Goal: Task Accomplishment & Management: Use online tool/utility

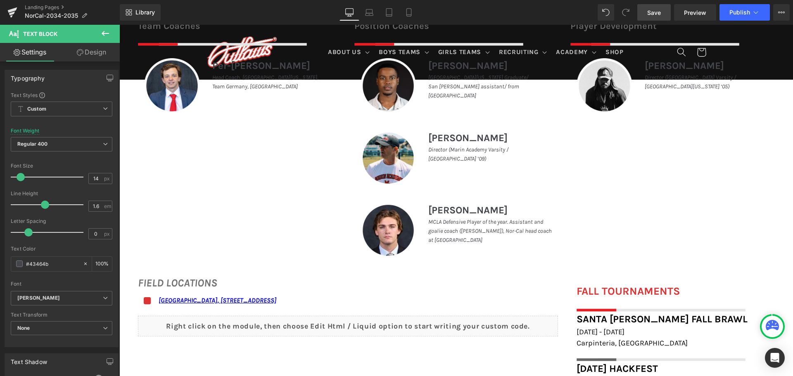
click at [660, 12] on span "Save" at bounding box center [654, 12] width 14 height 9
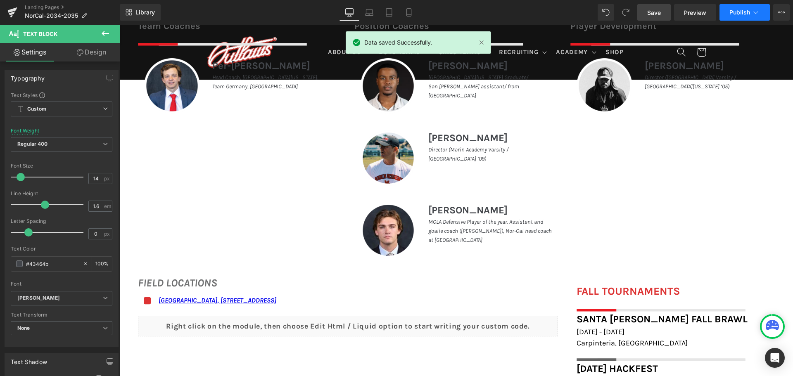
click at [740, 8] on button "Publish" at bounding box center [745, 12] width 50 height 17
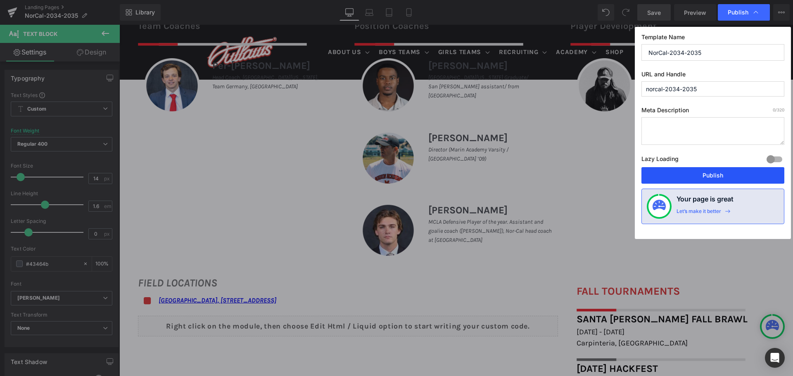
click at [745, 177] on button "Publish" at bounding box center [713, 175] width 143 height 17
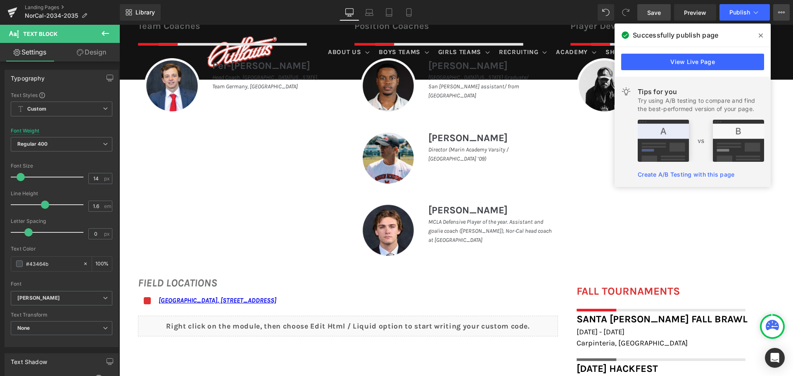
click at [778, 10] on icon at bounding box center [781, 12] width 7 height 7
click at [759, 37] on icon at bounding box center [761, 35] width 4 height 4
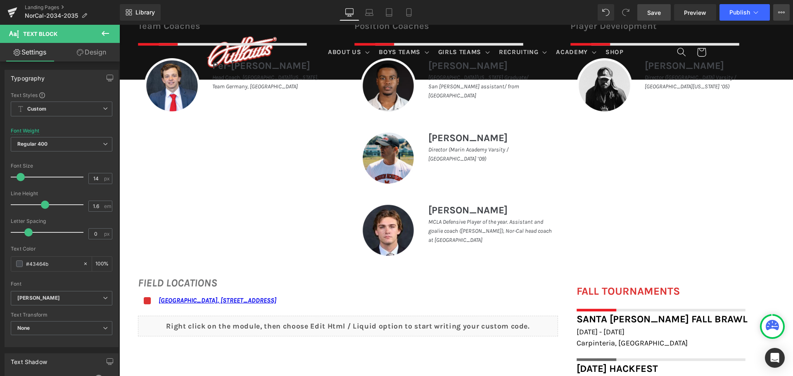
click at [788, 14] on button "View Live Page View with current Template Save Template to Library Schedule Pub…" at bounding box center [781, 12] width 17 height 17
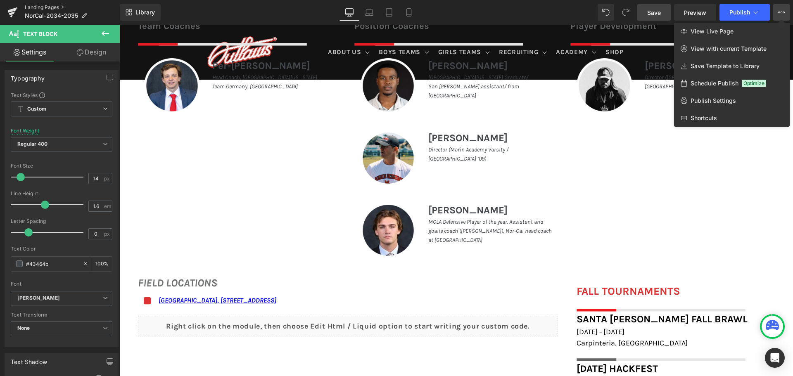
click at [52, 5] on link "Landing Pages" at bounding box center [72, 7] width 95 height 7
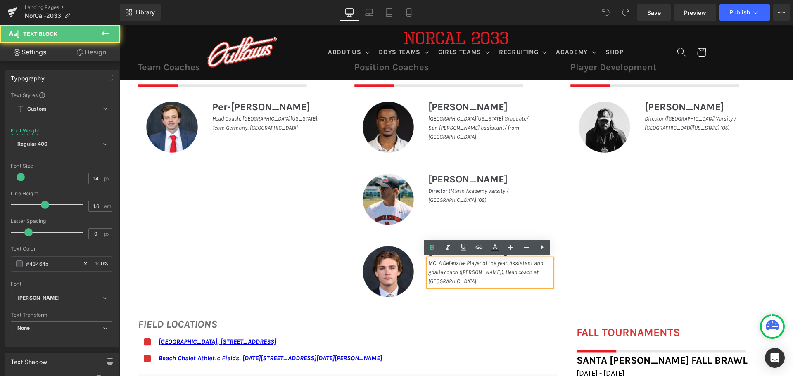
click at [456, 283] on p "MCLA Defensive Player of the year. Assistant and goalie coach (De La Salle), He…" at bounding box center [490, 273] width 124 height 28
drag, startPoint x: 456, startPoint y: 281, endPoint x: 488, endPoint y: 272, distance: 33.5
click at [488, 272] on p "MCLA Defensive Player of the year. Assistant and goalie coach (De La Salle), He…" at bounding box center [490, 273] width 124 height 28
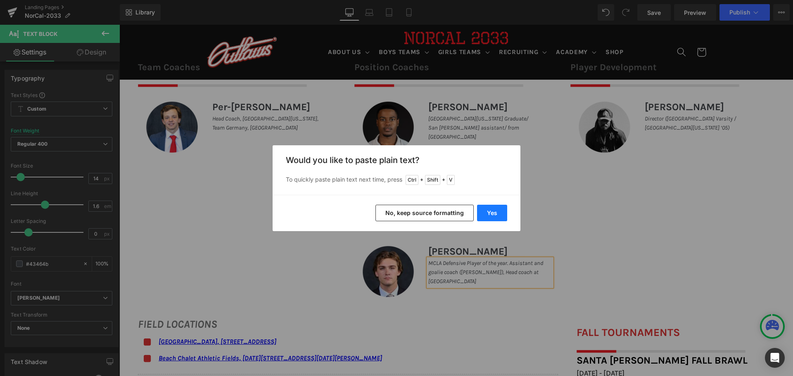
click at [494, 215] on button "Yes" at bounding box center [492, 213] width 30 height 17
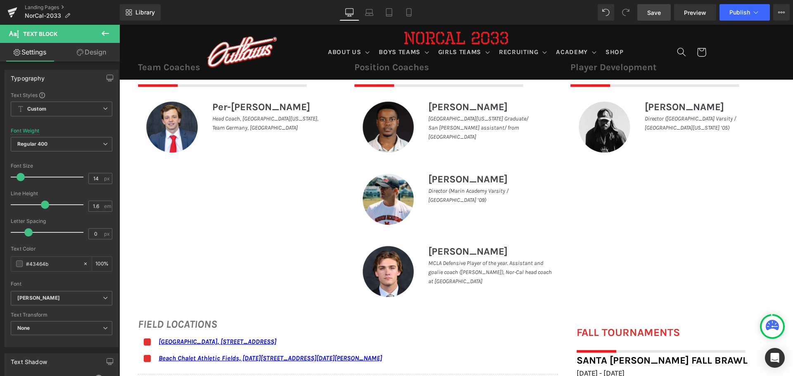
click at [658, 14] on span "Save" at bounding box center [654, 12] width 14 height 9
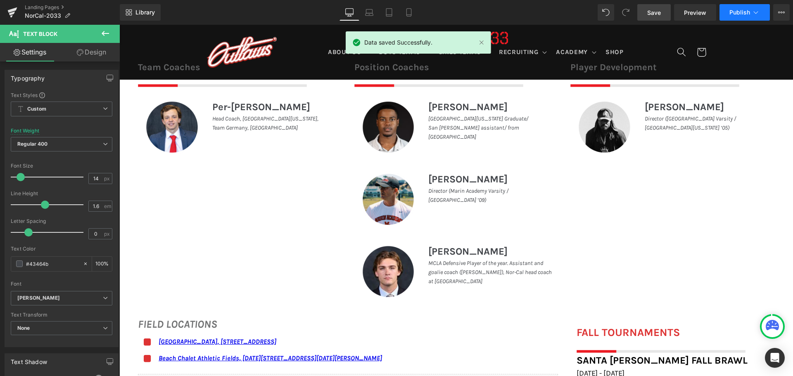
click at [762, 13] on button "Publish" at bounding box center [745, 12] width 50 height 17
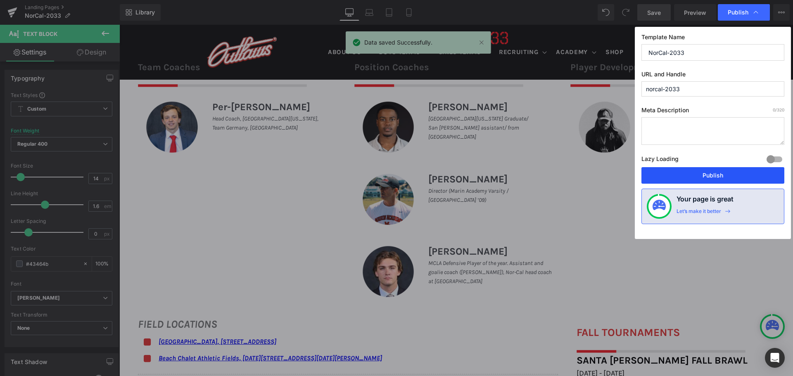
click at [703, 174] on button "Publish" at bounding box center [713, 175] width 143 height 17
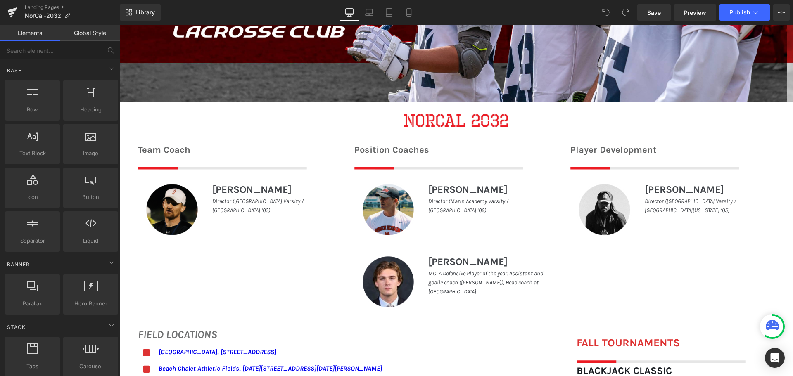
scroll to position [331, 0]
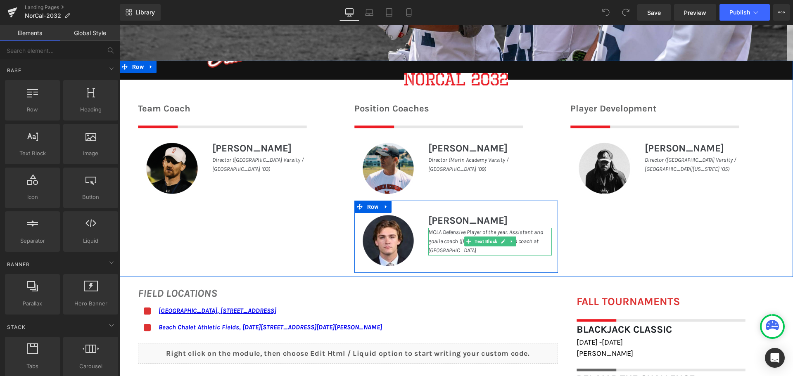
click at [455, 250] on p "MCLA Defensive Player of the year. Assistant and goalie coach (De La Salle), He…" at bounding box center [490, 242] width 124 height 28
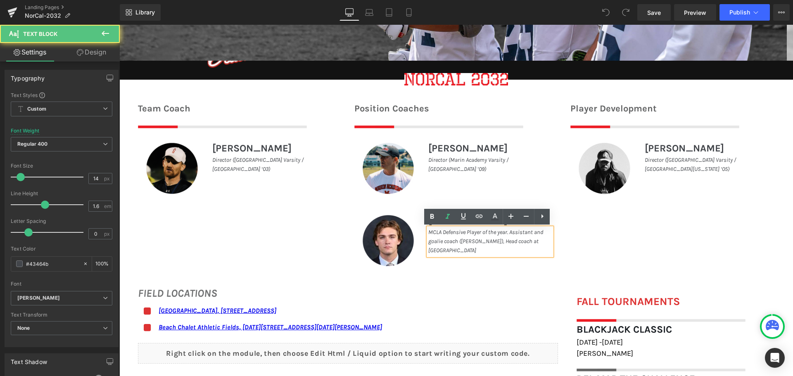
click at [455, 250] on p "MCLA Defensive Player of the year. Assistant and goalie coach (De La Salle), He…" at bounding box center [490, 242] width 124 height 28
drag, startPoint x: 455, startPoint y: 250, endPoint x: 488, endPoint y: 243, distance: 34.0
click at [488, 243] on p "MCLA Defensive Player of the year. Assistant and goalie coach (De La Salle), He…" at bounding box center [490, 242] width 124 height 28
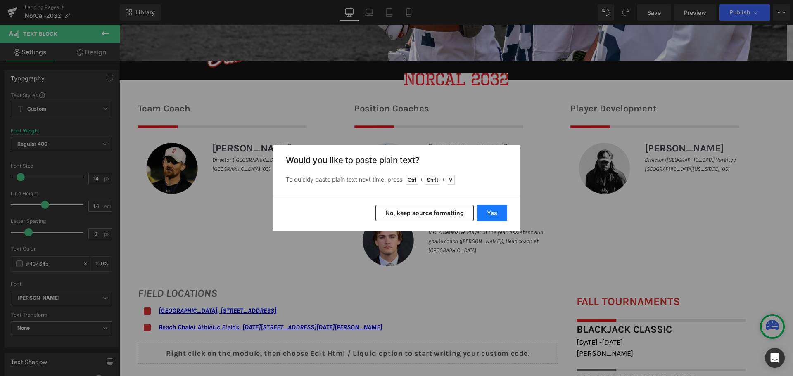
click at [490, 212] on button "Yes" at bounding box center [492, 213] width 30 height 17
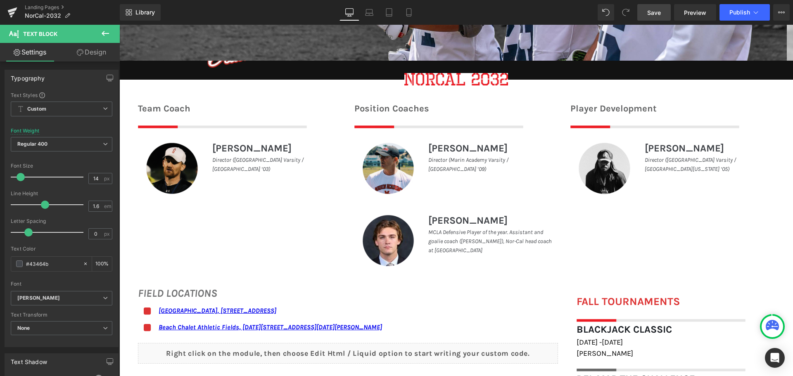
click at [662, 15] on link "Save" at bounding box center [654, 12] width 33 height 17
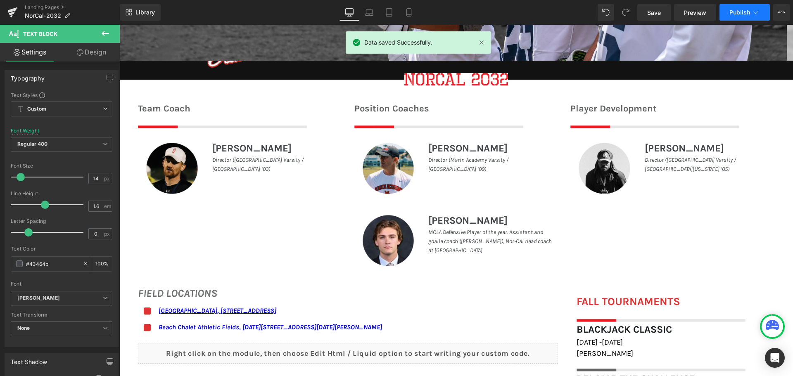
click at [733, 12] on span "Publish" at bounding box center [740, 12] width 21 height 7
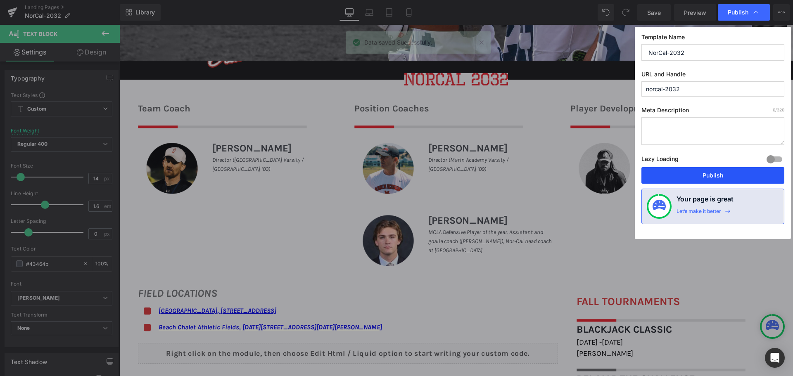
click at [678, 173] on button "Publish" at bounding box center [713, 175] width 143 height 17
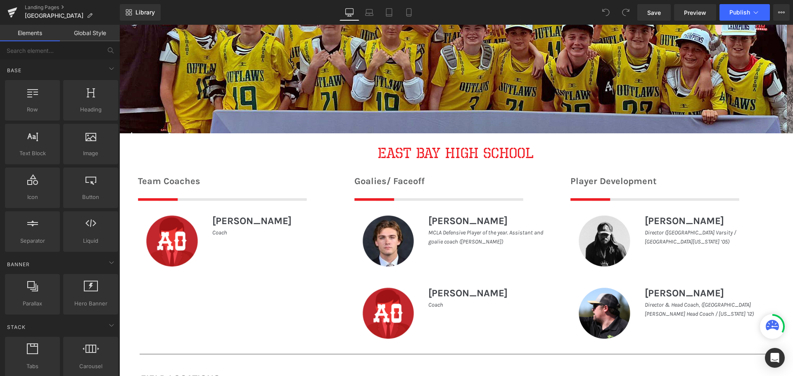
scroll to position [289, 0]
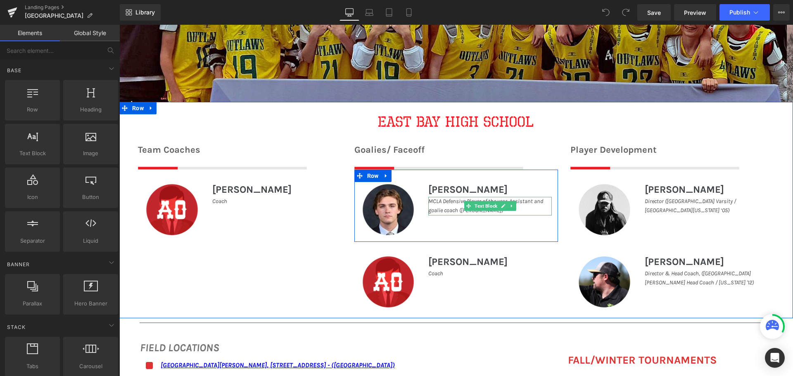
click at [530, 210] on p "MCLA Defensive Player of the year. Assistant and goalie coach ([PERSON_NAME])" at bounding box center [490, 206] width 124 height 19
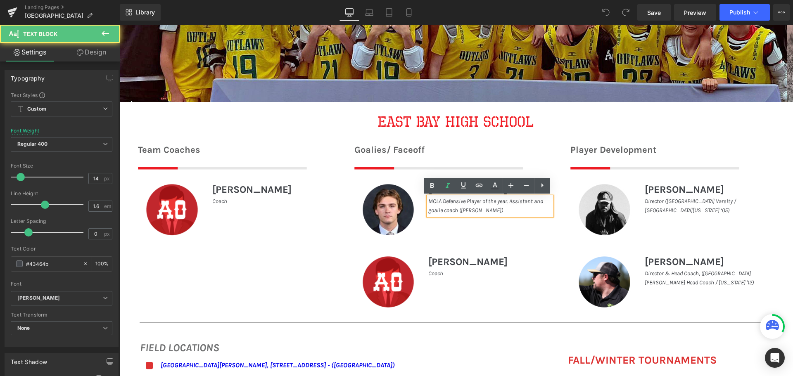
click at [496, 211] on p "MCLA Defensive Player of the year. Assistant and goalie coach (De La Salle)" at bounding box center [490, 206] width 124 height 19
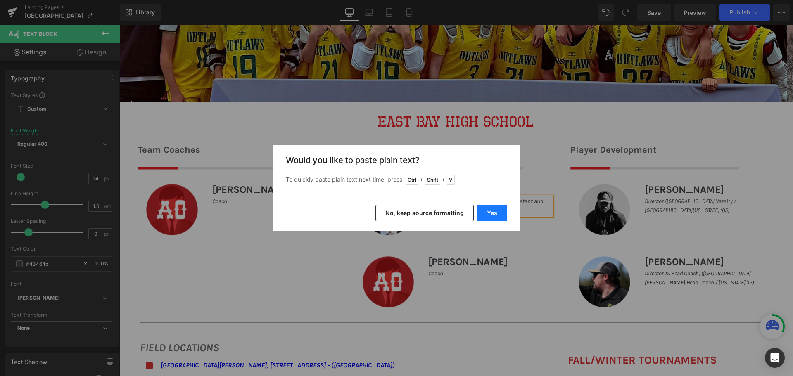
click at [496, 209] on button "Yes" at bounding box center [492, 213] width 30 height 17
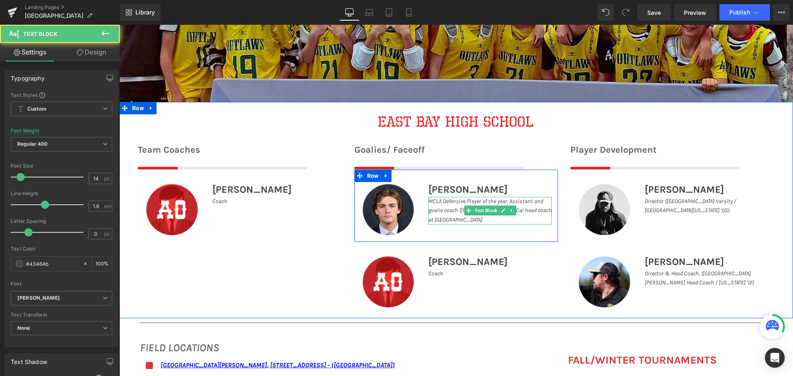
click at [534, 217] on p "MCLA Defensive Player of the year. Assistant and goalie coach ([PERSON_NAME]), …" at bounding box center [490, 211] width 124 height 28
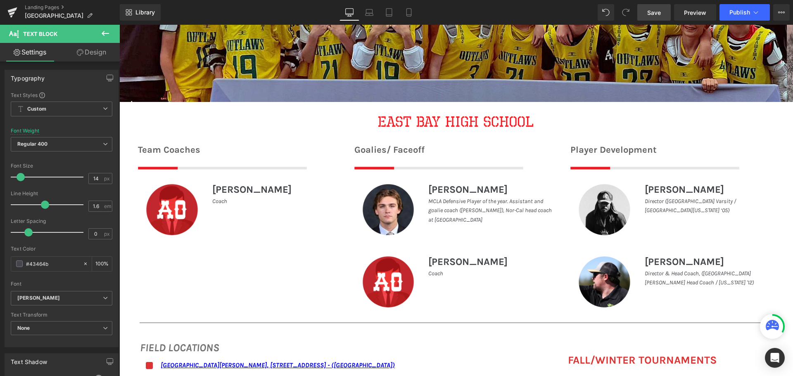
click at [663, 12] on link "Save" at bounding box center [654, 12] width 33 height 17
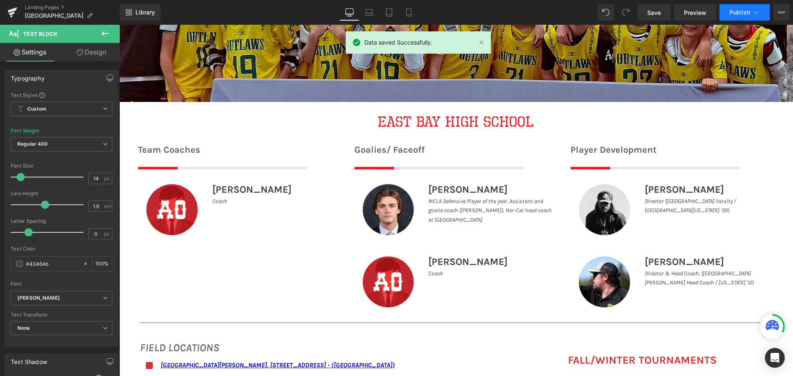
click at [742, 14] on span "Publish" at bounding box center [740, 12] width 21 height 7
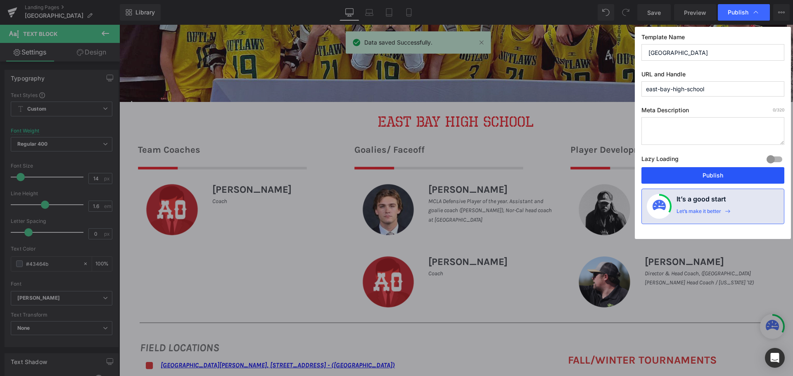
click at [721, 173] on button "Publish" at bounding box center [713, 175] width 143 height 17
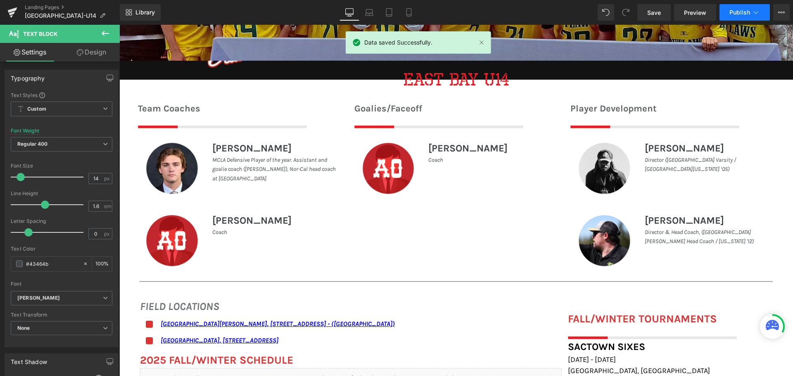
click at [745, 10] on span "Publish" at bounding box center [740, 12] width 21 height 7
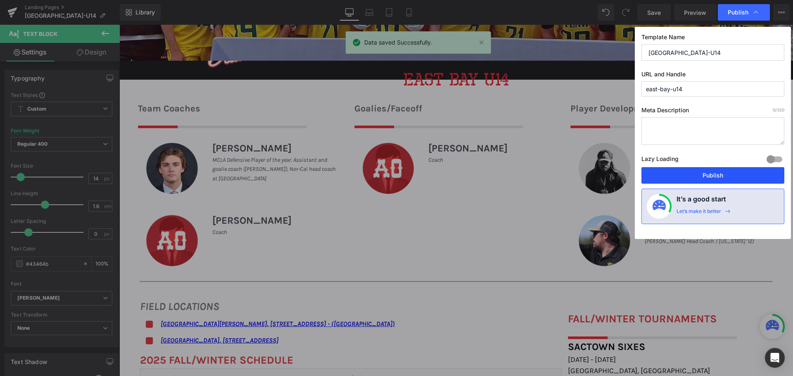
click at [719, 173] on button "Publish" at bounding box center [713, 175] width 143 height 17
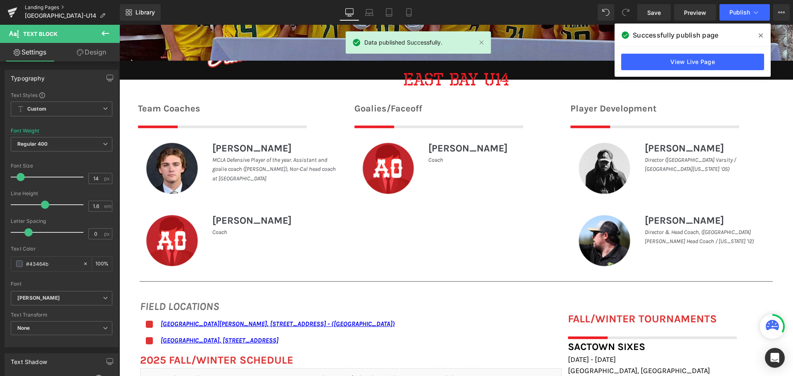
click at [46, 5] on link "Landing Pages" at bounding box center [72, 7] width 95 height 7
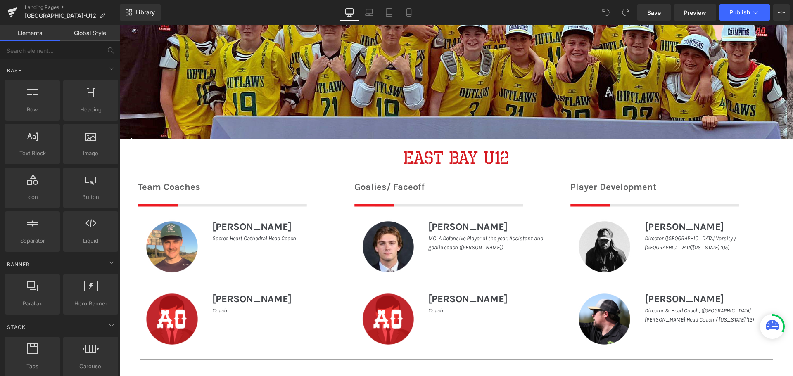
scroll to position [289, 0]
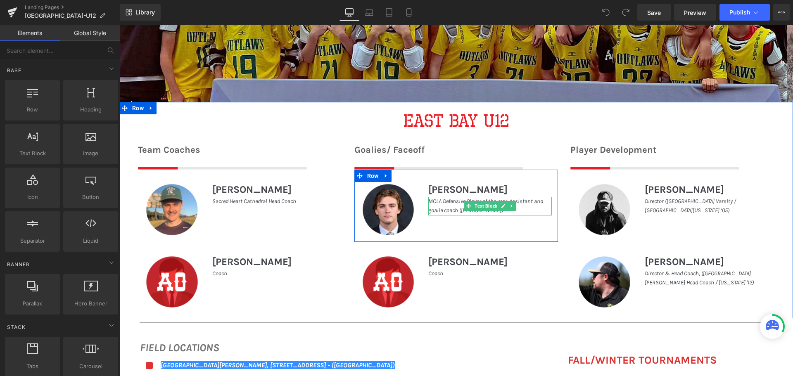
click at [527, 208] on p "MCLA Defensive Player of the year. Assistant and goalie coach ([PERSON_NAME])" at bounding box center [490, 206] width 124 height 19
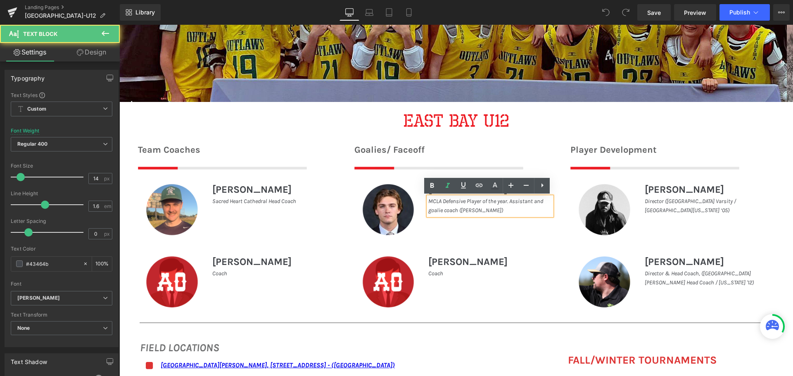
click at [489, 209] on p "MCLA Defensive Player of the year. Assistant and goalie coach ([PERSON_NAME])" at bounding box center [490, 206] width 124 height 19
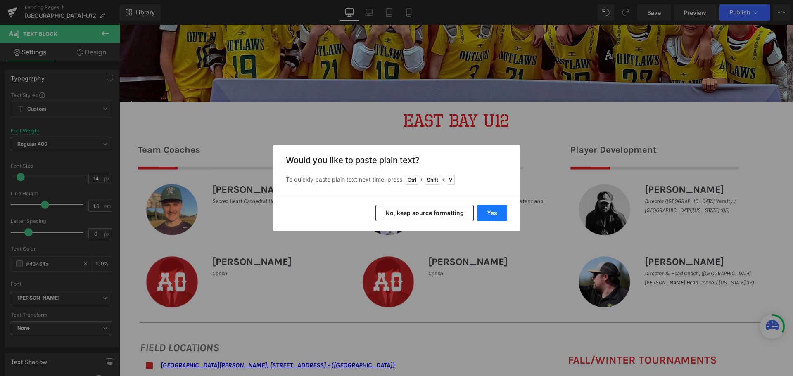
click at [502, 212] on button "Yes" at bounding box center [492, 213] width 30 height 17
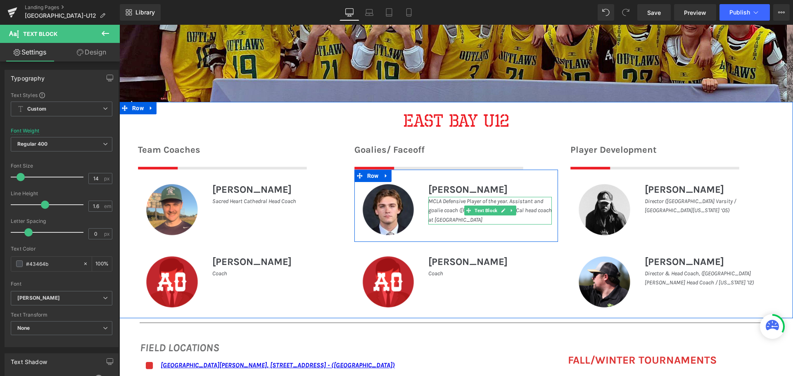
click at [540, 217] on p "MCLA Defensive Player of the year. Assistant and goalie coach ([PERSON_NAME]), …" at bounding box center [490, 211] width 124 height 28
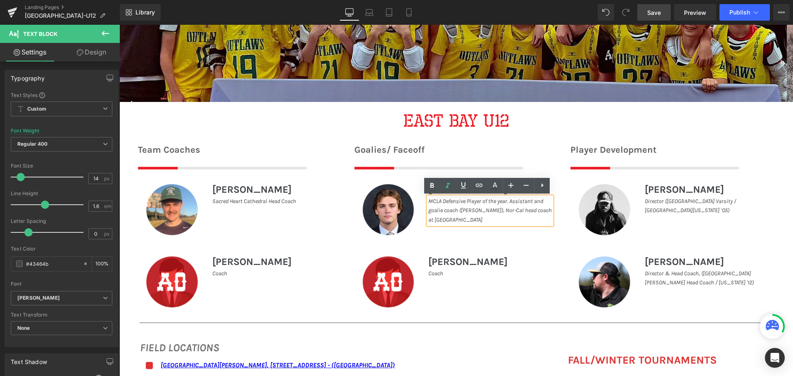
click at [642, 8] on link "Save" at bounding box center [654, 12] width 33 height 17
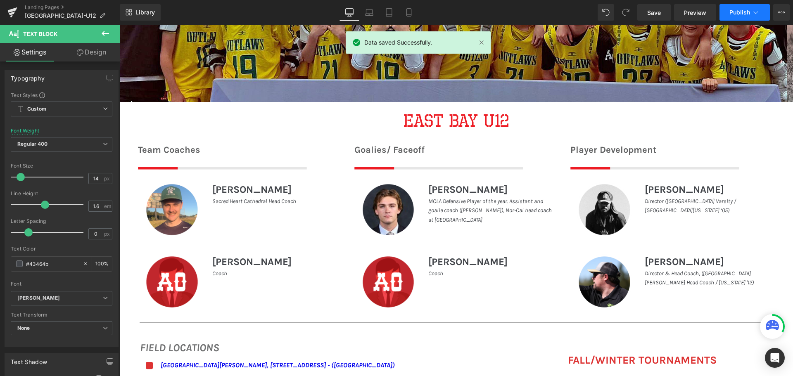
click at [738, 7] on button "Publish" at bounding box center [745, 12] width 50 height 17
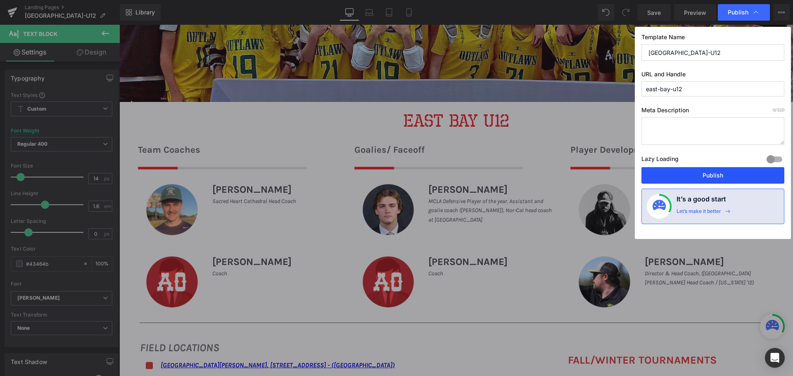
click at [718, 179] on button "Publish" at bounding box center [713, 175] width 143 height 17
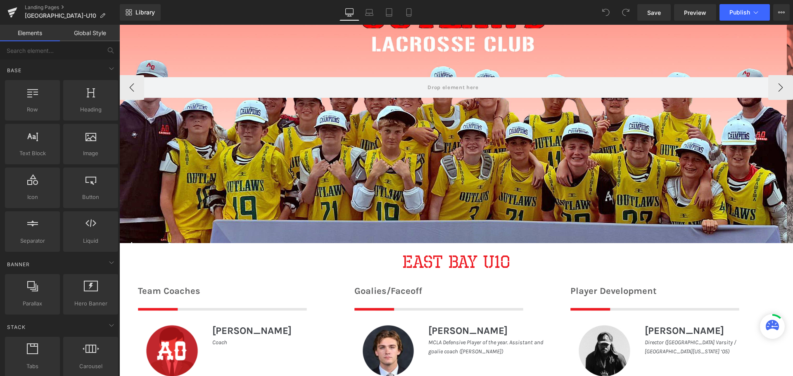
scroll to position [289, 0]
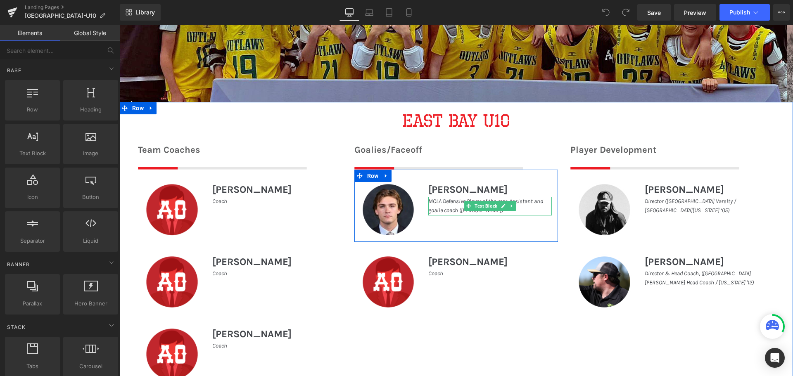
click at [531, 206] on p "MCLA Defensive Player of the year. Assistant and goalie coach (De La Salle)" at bounding box center [490, 206] width 124 height 19
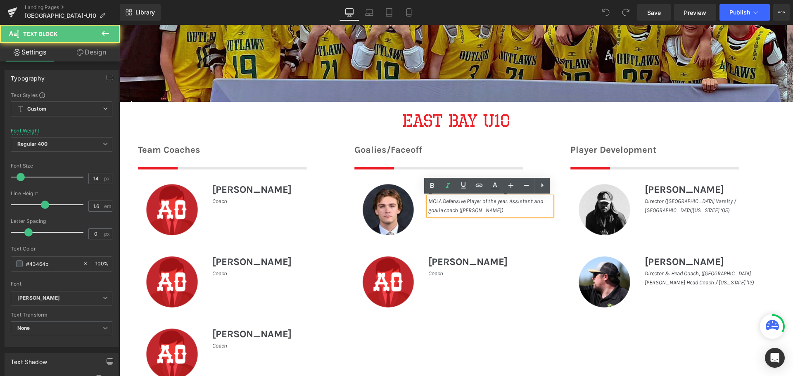
click at [521, 211] on p "MCLA Defensive Player of the year. Assistant and goalie coach (De La Salle)" at bounding box center [490, 206] width 124 height 19
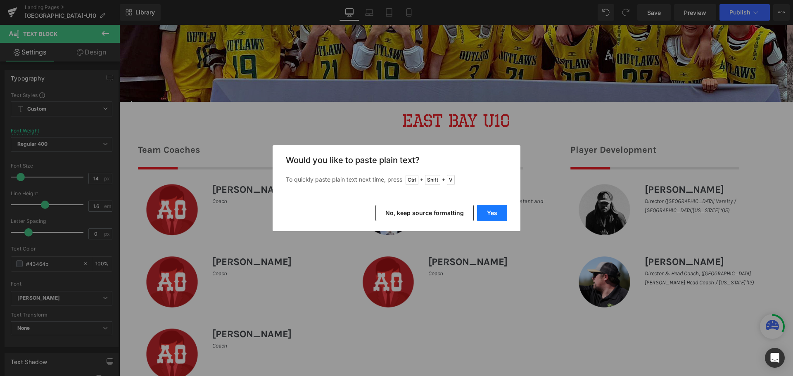
click at [503, 210] on button "Yes" at bounding box center [492, 213] width 30 height 17
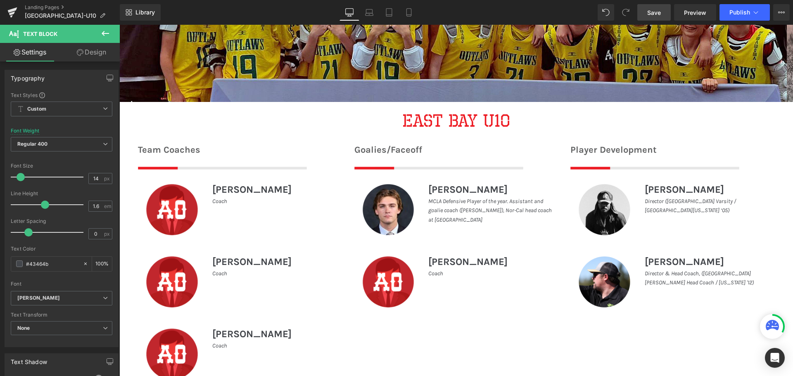
click at [666, 13] on link "Save" at bounding box center [654, 12] width 33 height 17
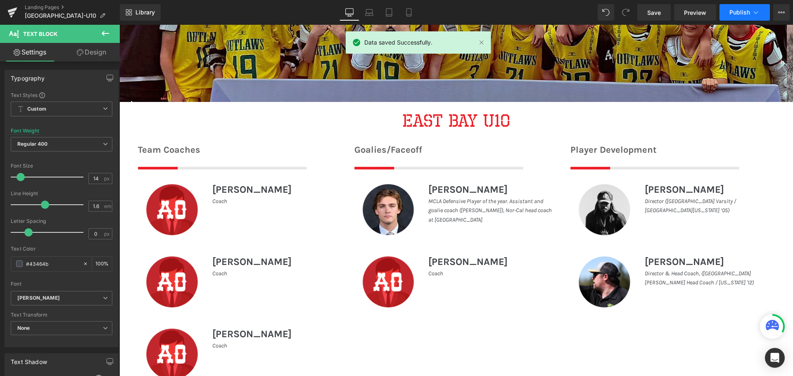
click at [734, 9] on span "Publish" at bounding box center [740, 12] width 21 height 7
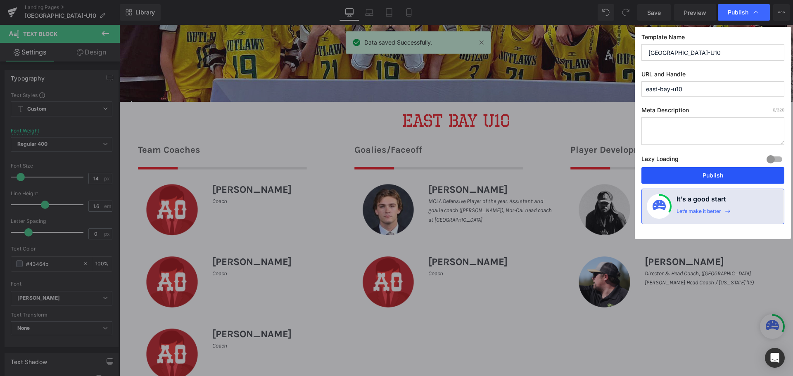
click at [704, 174] on button "Publish" at bounding box center [713, 175] width 143 height 17
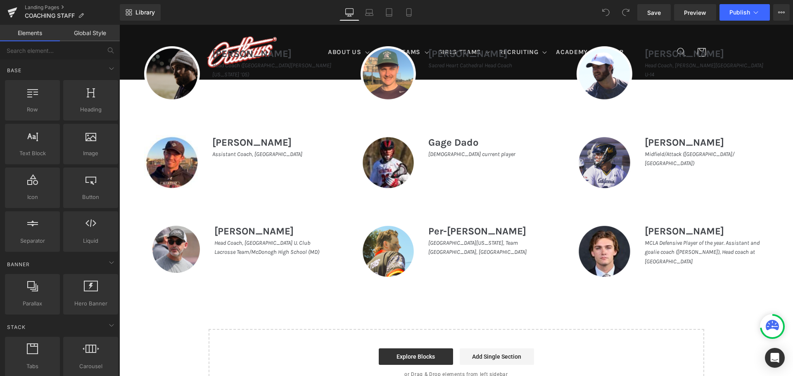
scroll to position [702, 0]
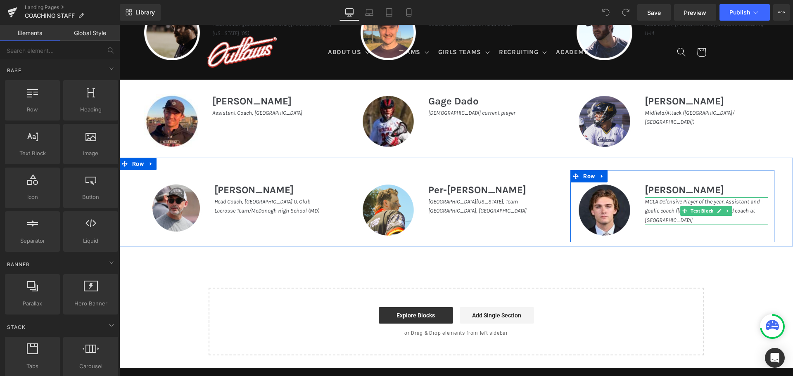
click at [749, 219] on p "MCLA Defensive Player of the year. Assistant and goalie coach (De La Salle), He…" at bounding box center [707, 211] width 124 height 28
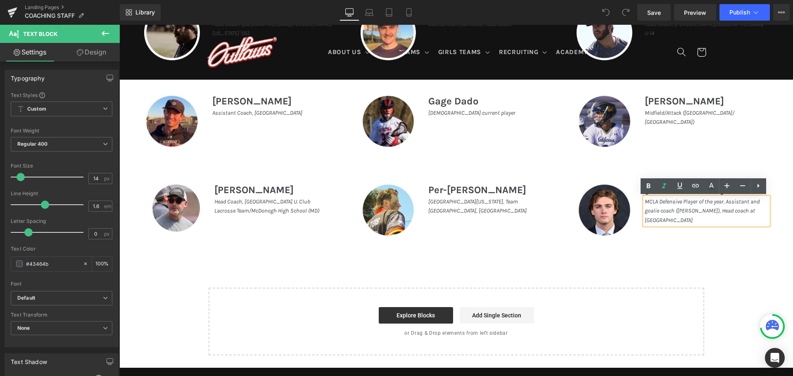
drag, startPoint x: 682, startPoint y: 220, endPoint x: 705, endPoint y: 209, distance: 25.3
click at [705, 209] on p "MCLA Defensive Player of the year. Assistant and goalie coach (De La Salle), He…" at bounding box center [707, 211] width 124 height 28
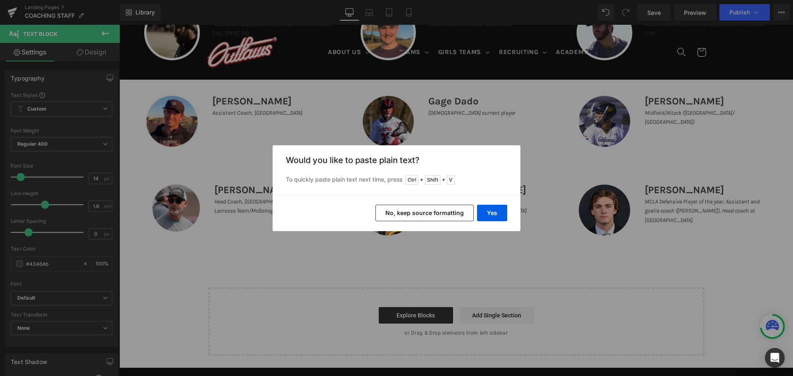
click at [508, 216] on div "Yes No, keep source formatting" at bounding box center [397, 213] width 248 height 36
click at [502, 216] on button "Yes" at bounding box center [492, 213] width 30 height 17
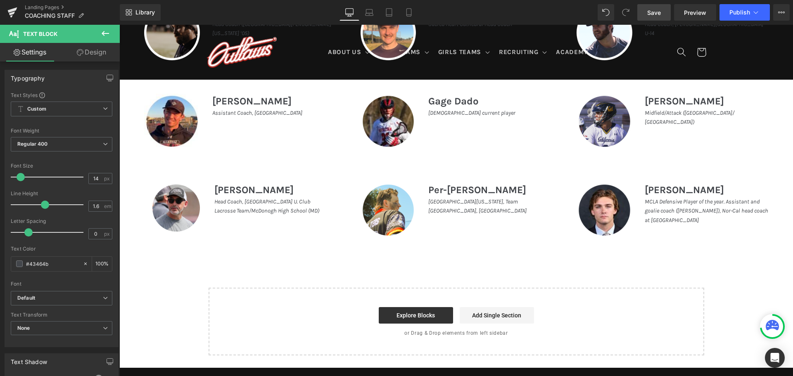
click at [655, 8] on span "Save" at bounding box center [654, 12] width 14 height 9
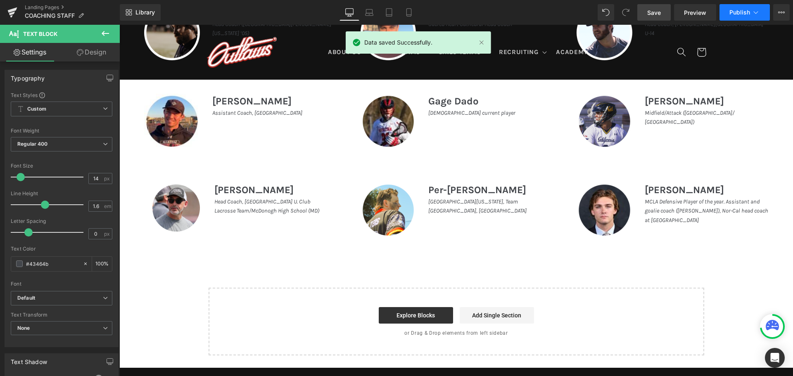
click at [759, 15] on icon at bounding box center [756, 12] width 8 height 8
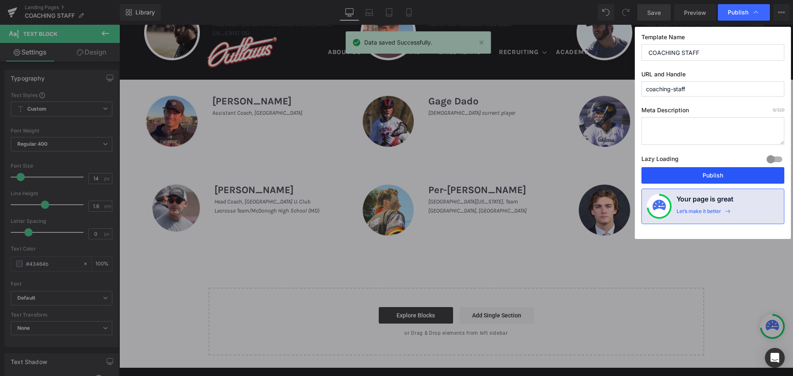
click at [699, 174] on button "Publish" at bounding box center [713, 175] width 143 height 17
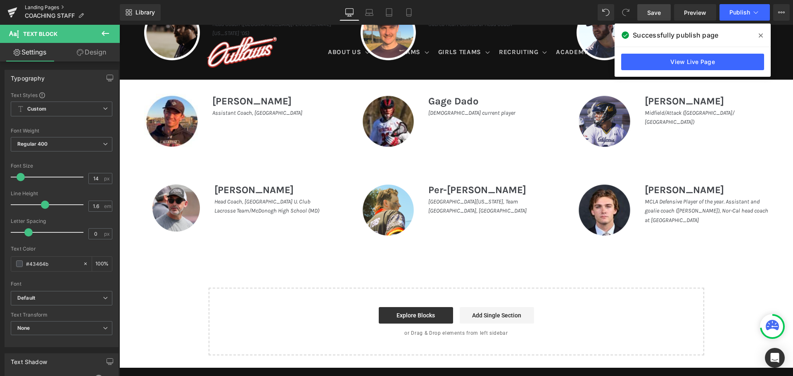
click at [42, 8] on link "Landing Pages" at bounding box center [72, 7] width 95 height 7
